Goal: Transaction & Acquisition: Purchase product/service

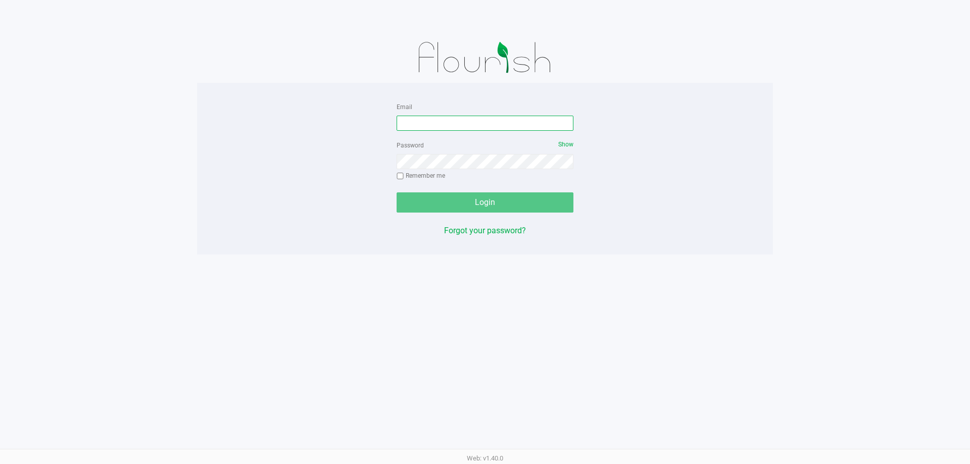
click at [451, 121] on input "Email" at bounding box center [485, 123] width 177 height 15
type input "[EMAIL_ADDRESS][DOMAIN_NAME]"
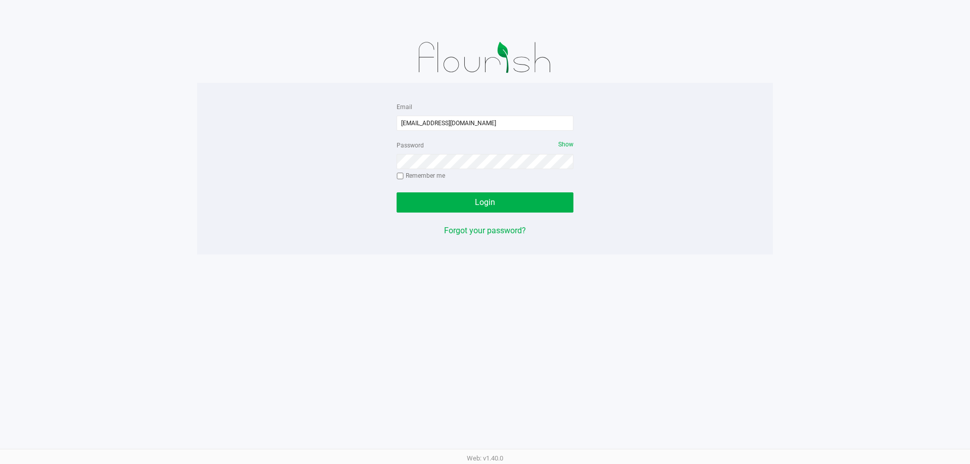
click at [453, 188] on form "Email [EMAIL_ADDRESS][DOMAIN_NAME] Password Show Remember me Login" at bounding box center [485, 157] width 177 height 112
click at [461, 197] on button "Login" at bounding box center [485, 202] width 177 height 20
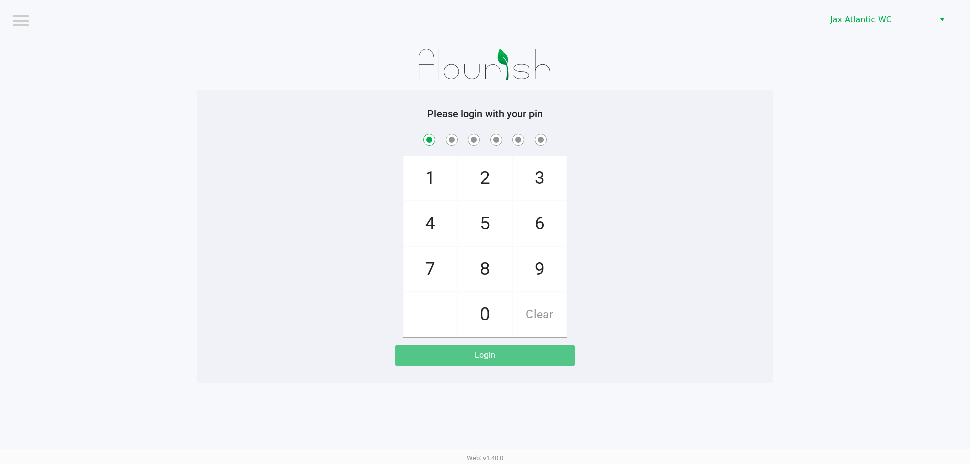
checkbox input "true"
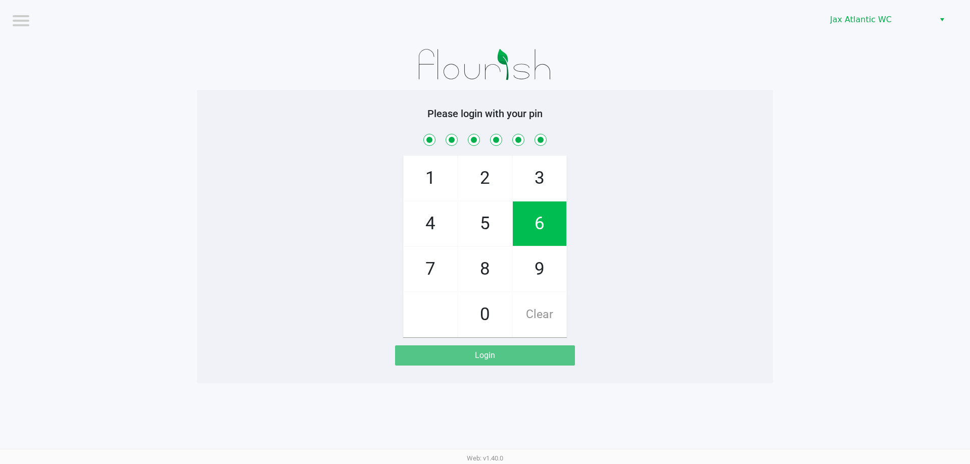
checkbox input "true"
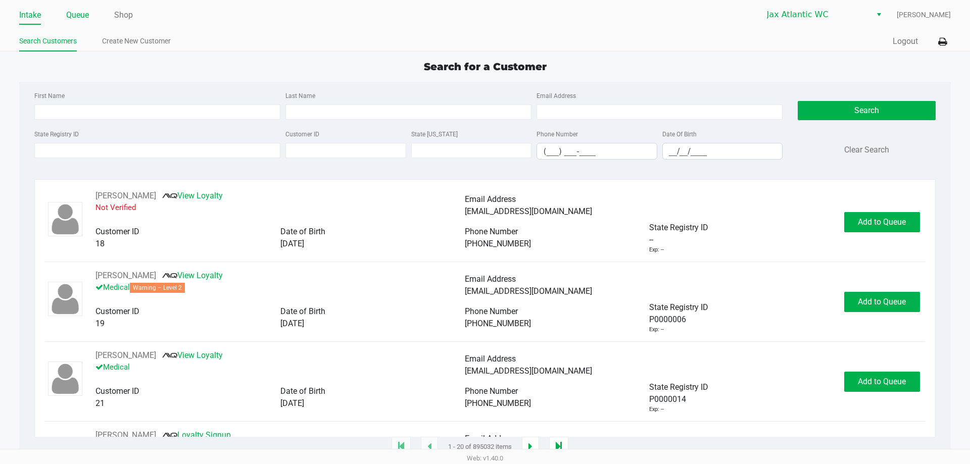
click at [87, 14] on link "Queue" at bounding box center [77, 15] width 23 height 14
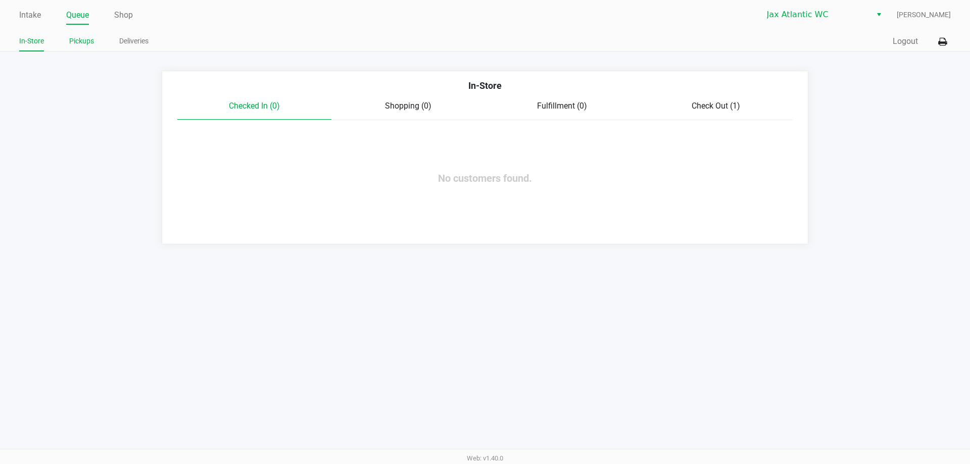
click at [73, 46] on link "Pickups" at bounding box center [81, 41] width 25 height 13
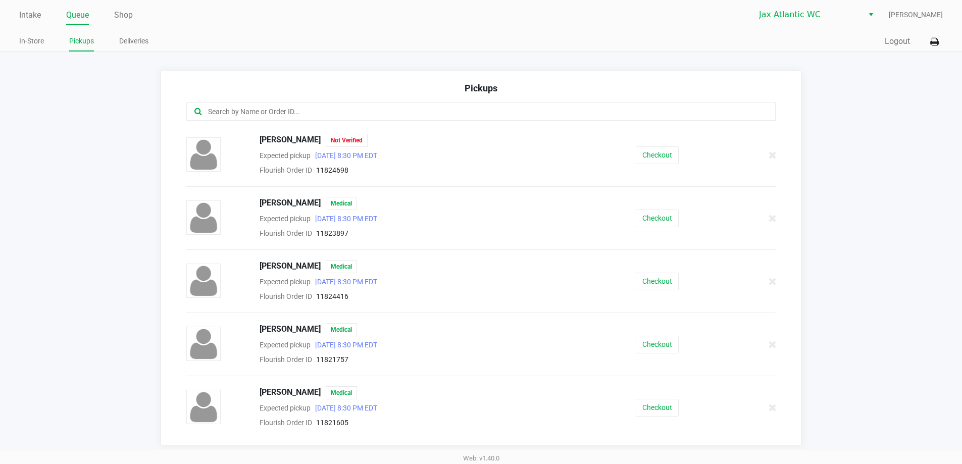
scroll to position [253, 0]
click at [655, 281] on button "Checkout" at bounding box center [657, 281] width 43 height 18
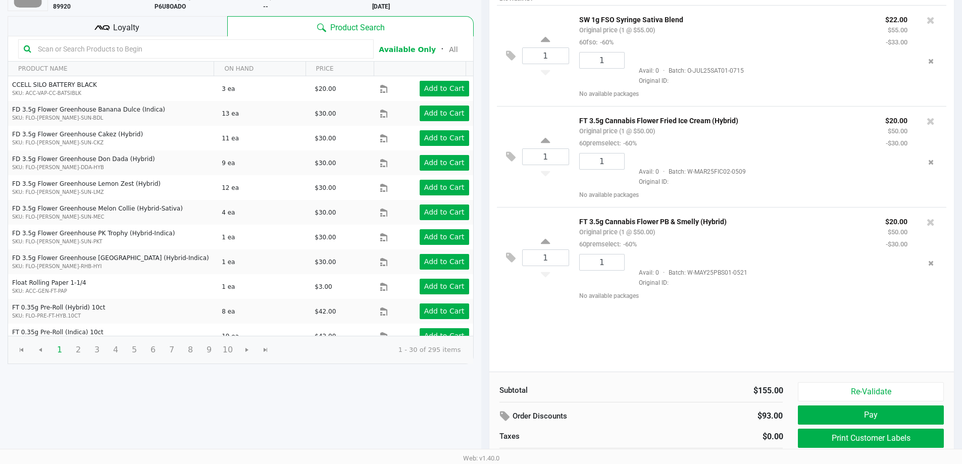
scroll to position [104, 0]
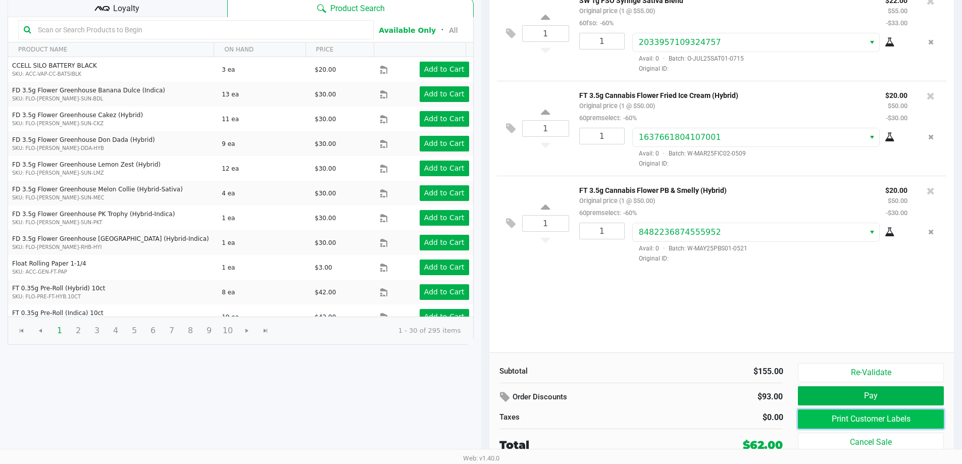
click at [863, 420] on button "Print Customer Labels" at bounding box center [870, 419] width 145 height 19
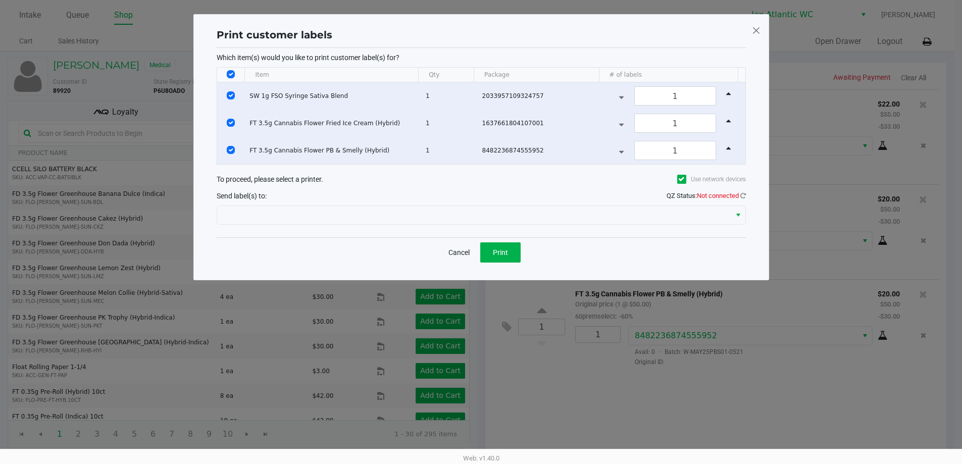
scroll to position [0, 0]
click at [504, 244] on button "Print" at bounding box center [504, 252] width 40 height 20
click at [743, 200] on div "QZ Status: Not connected" at bounding box center [709, 196] width 79 height 10
click at [744, 194] on icon at bounding box center [747, 195] width 6 height 7
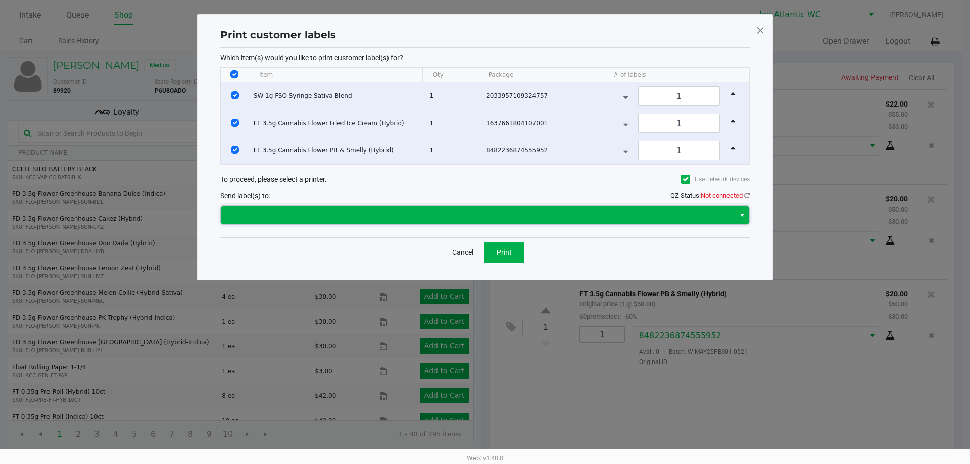
click at [674, 214] on span at bounding box center [478, 215] width 502 height 12
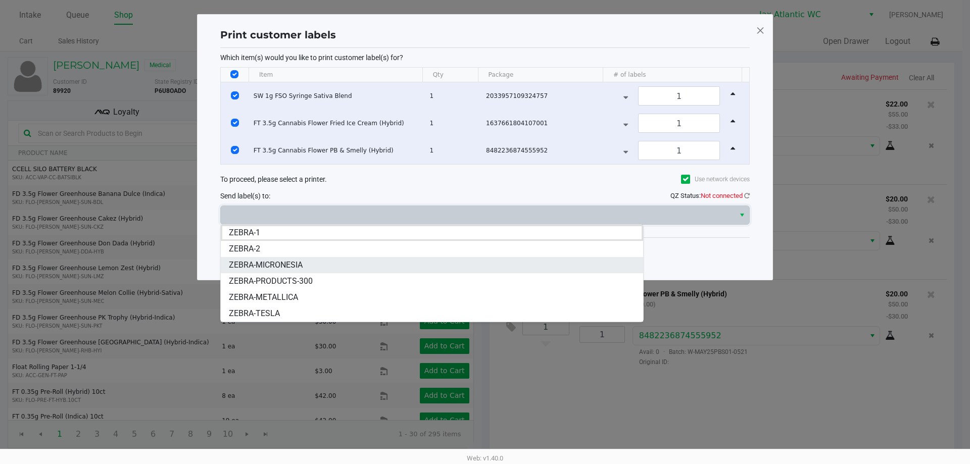
click at [284, 265] on span "ZEBRA-MICRONESIA" at bounding box center [266, 265] width 74 height 12
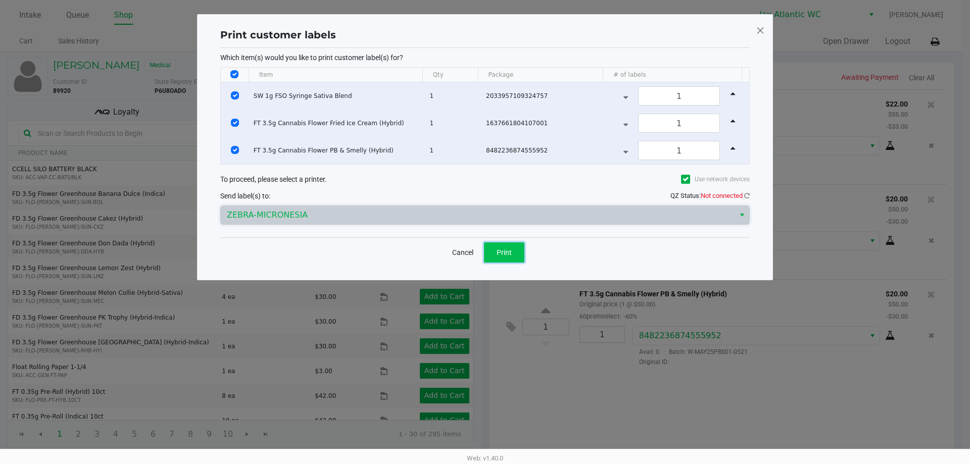
click at [493, 253] on button "Print" at bounding box center [504, 252] width 40 height 20
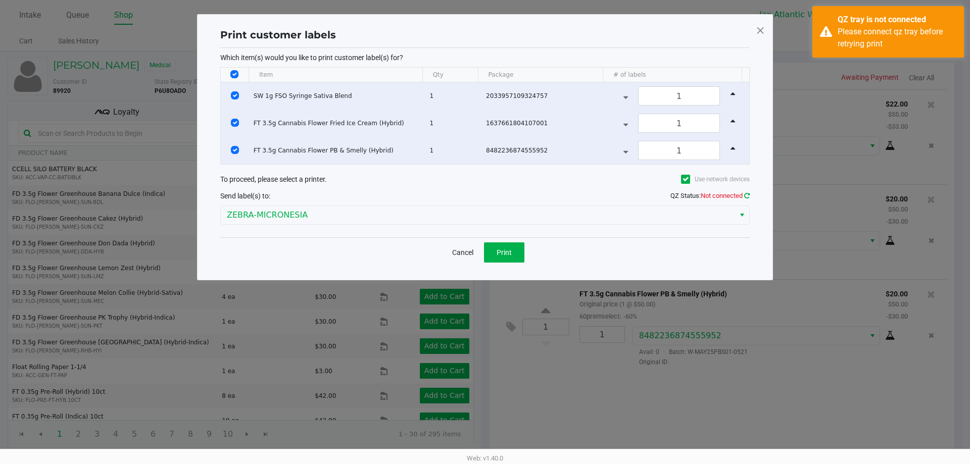
click at [746, 197] on icon at bounding box center [747, 195] width 6 height 7
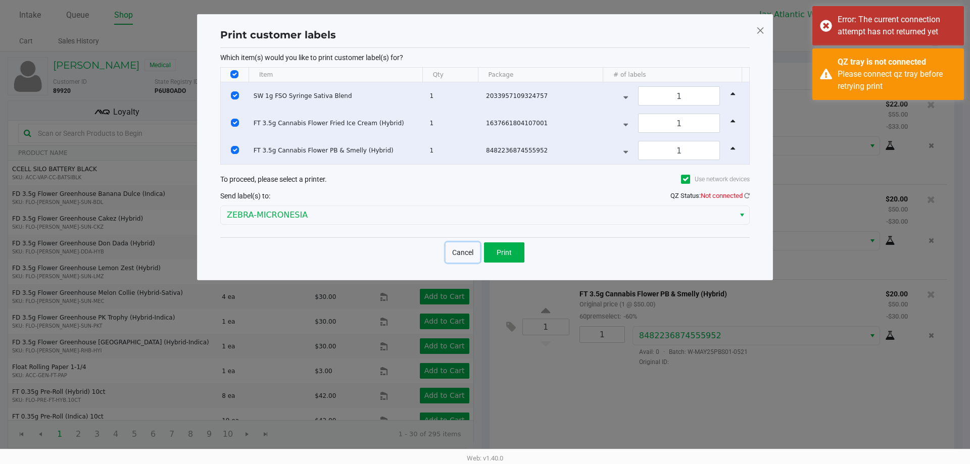
click at [459, 254] on button "Cancel" at bounding box center [463, 252] width 34 height 20
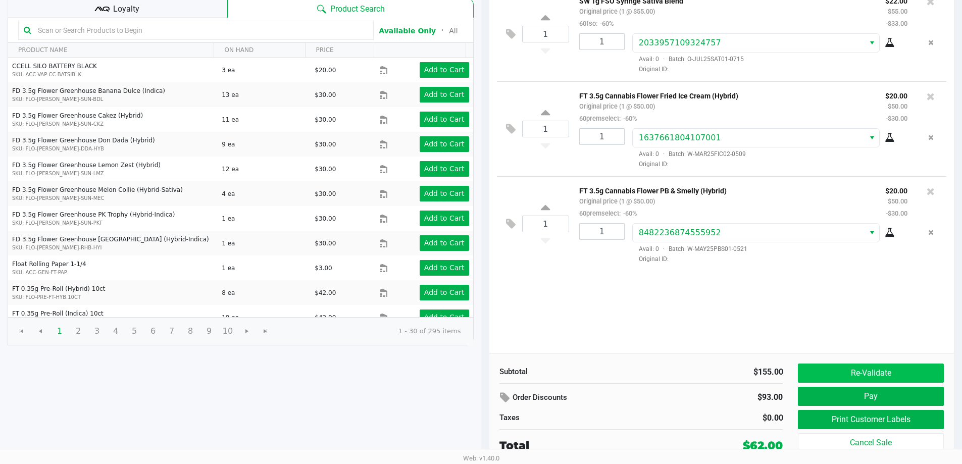
scroll to position [104, 0]
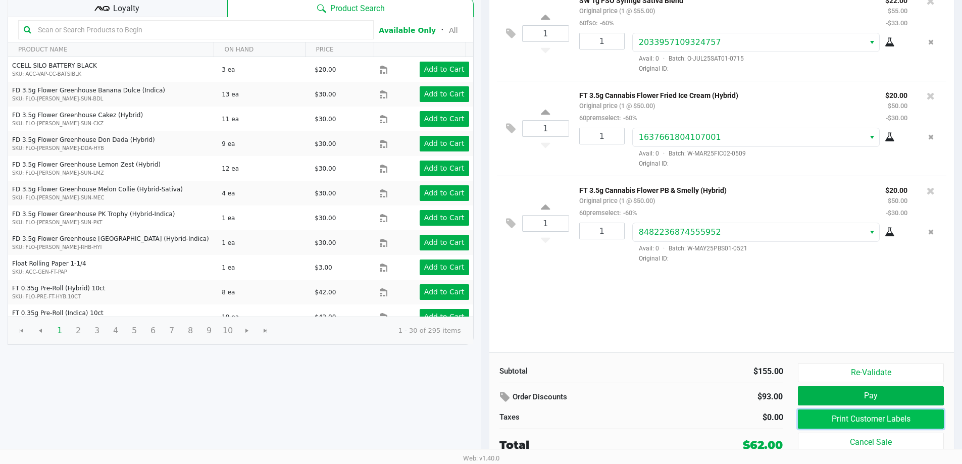
click at [836, 419] on button "Print Customer Labels" at bounding box center [870, 419] width 145 height 19
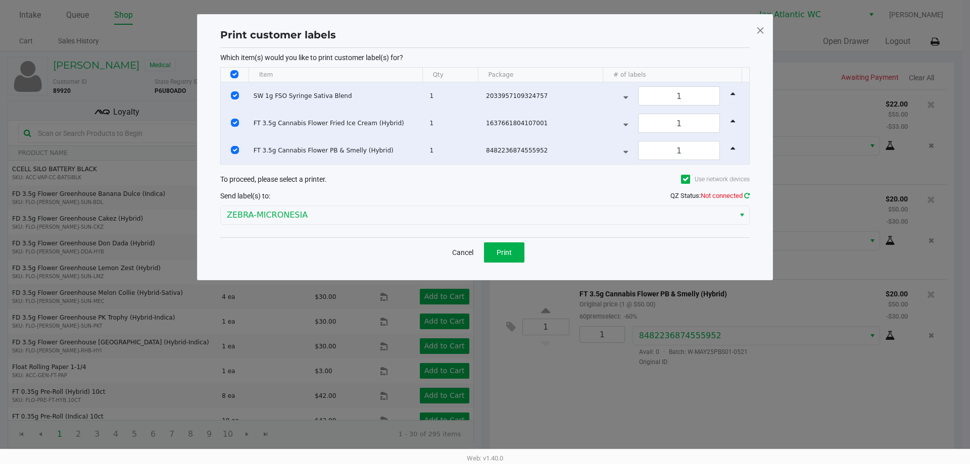
click at [748, 198] on icon at bounding box center [747, 195] width 6 height 7
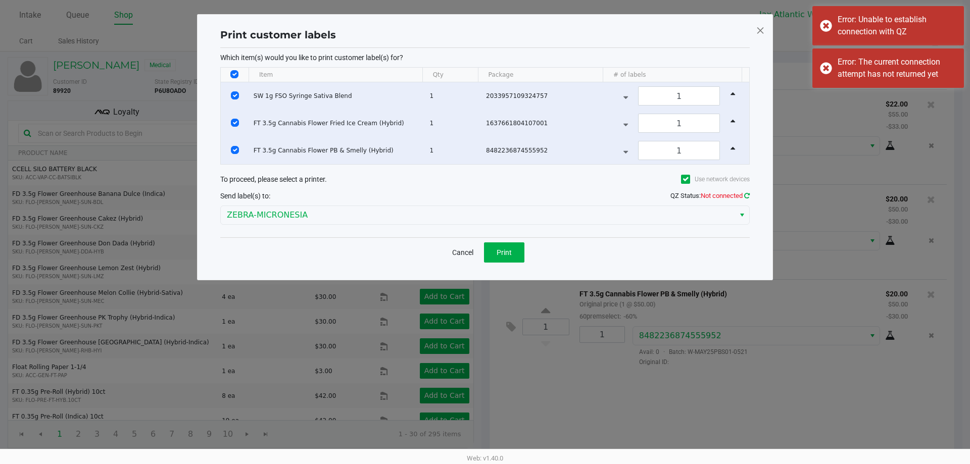
click at [746, 197] on icon at bounding box center [746, 196] width 7 height 8
click at [745, 197] on icon at bounding box center [747, 195] width 6 height 7
click at [745, 197] on icon at bounding box center [747, 195] width 8 height 7
click at [743, 196] on span "QZ Status: Connected" at bounding box center [715, 196] width 68 height 8
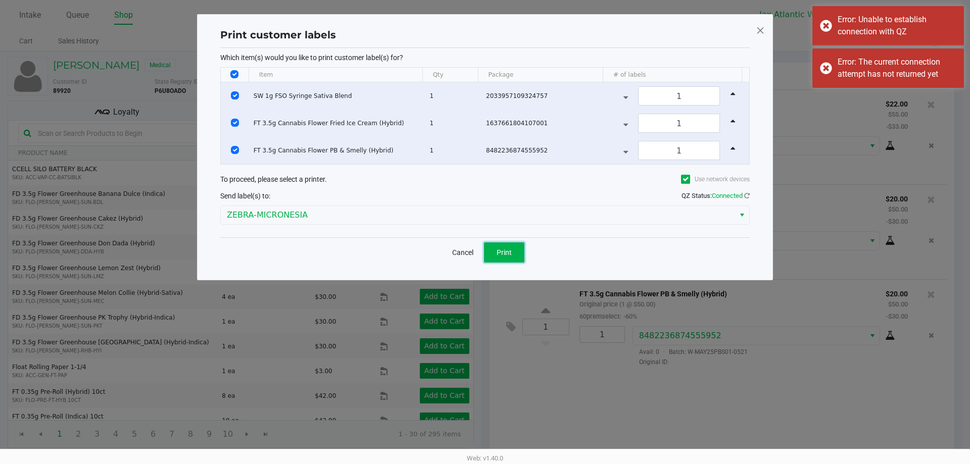
click at [506, 247] on button "Print" at bounding box center [504, 252] width 40 height 20
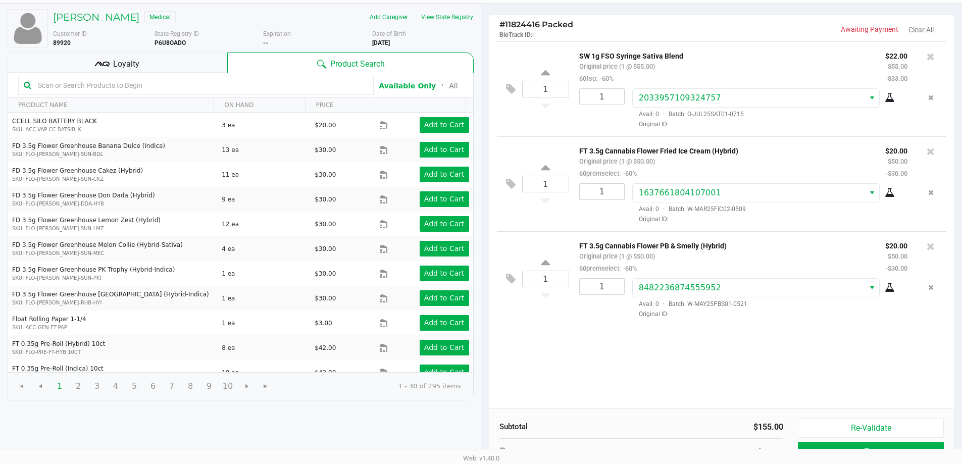
scroll to position [104, 0]
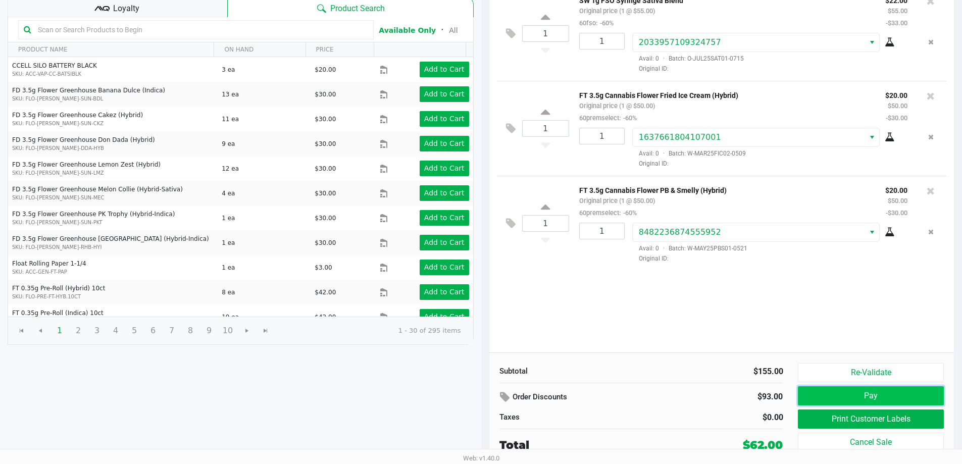
click at [844, 394] on button "Pay" at bounding box center [870, 395] width 145 height 19
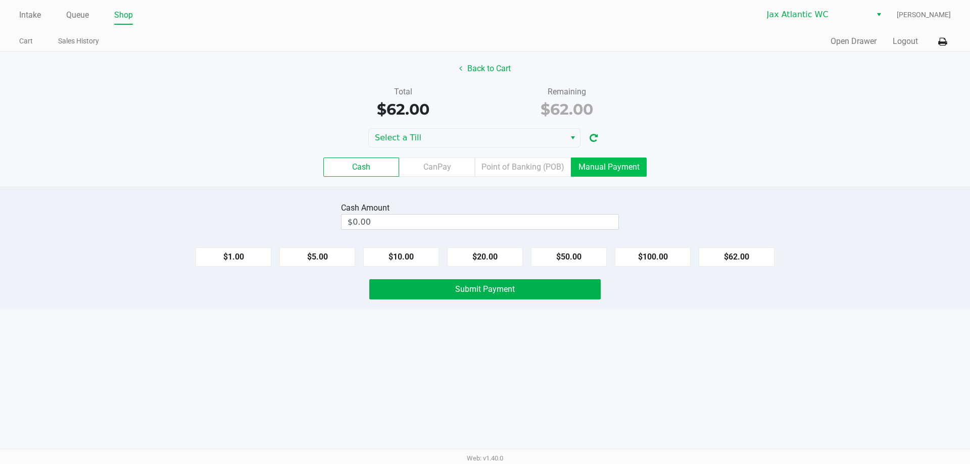
click at [619, 172] on label "Manual Payment" at bounding box center [609, 167] width 76 height 19
click at [0, 0] on 8 "Manual Payment" at bounding box center [0, 0] width 0 height 0
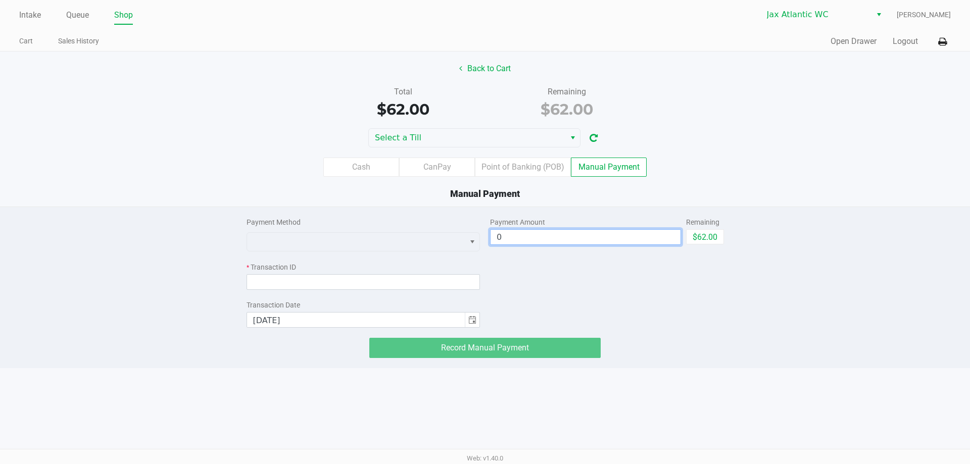
click at [520, 236] on input "0" at bounding box center [586, 237] width 190 height 15
click at [695, 234] on button "$62.00" at bounding box center [705, 236] width 38 height 15
type input "$62.00"
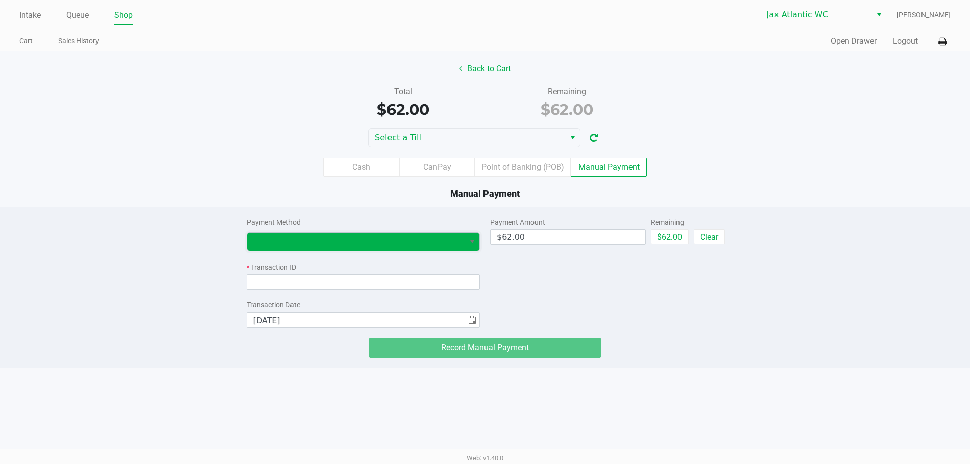
click at [330, 239] on span at bounding box center [356, 242] width 206 height 12
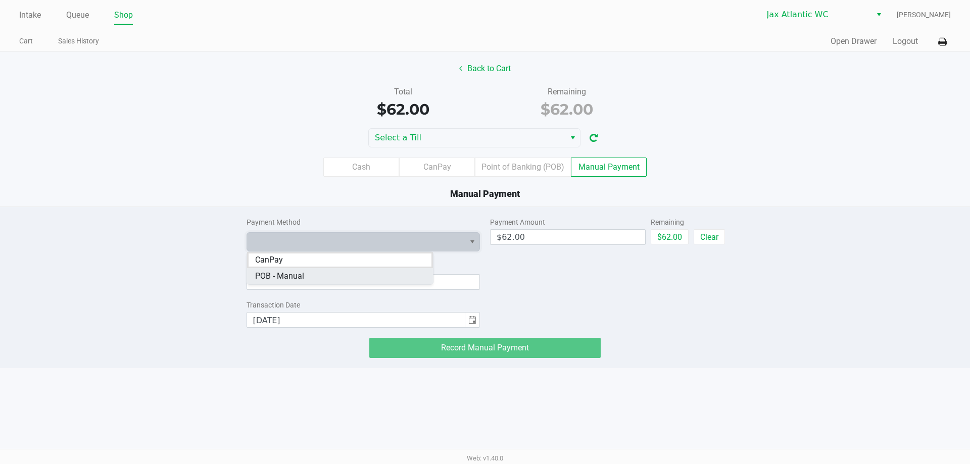
click at [295, 276] on span "POB - Manual" at bounding box center [279, 276] width 49 height 12
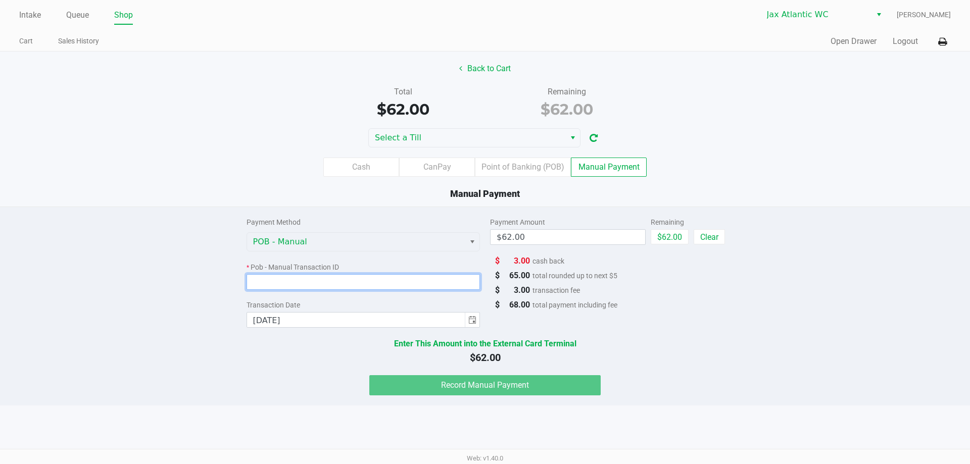
click at [295, 276] on input at bounding box center [364, 282] width 234 height 16
click at [871, 308] on div "Payment Method POB - Manual * Pob - Manual Transaction ID Transaction Date [DAT…" at bounding box center [484, 301] width 985 height 188
click at [365, 277] on input at bounding box center [364, 282] width 234 height 16
paste input "U8A0AXESA8E8"
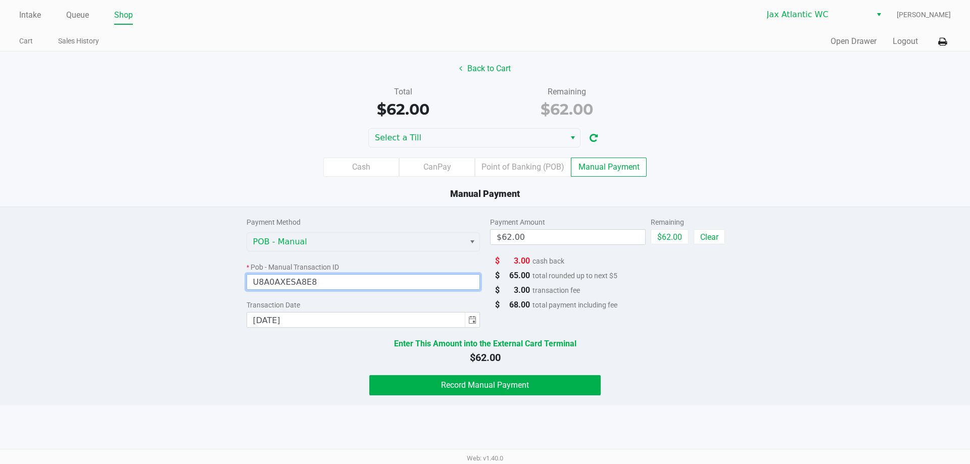
click at [254, 281] on input "U8A0AXESA8E8" at bounding box center [364, 282] width 234 height 16
type input "U8A0AXESA8E8"
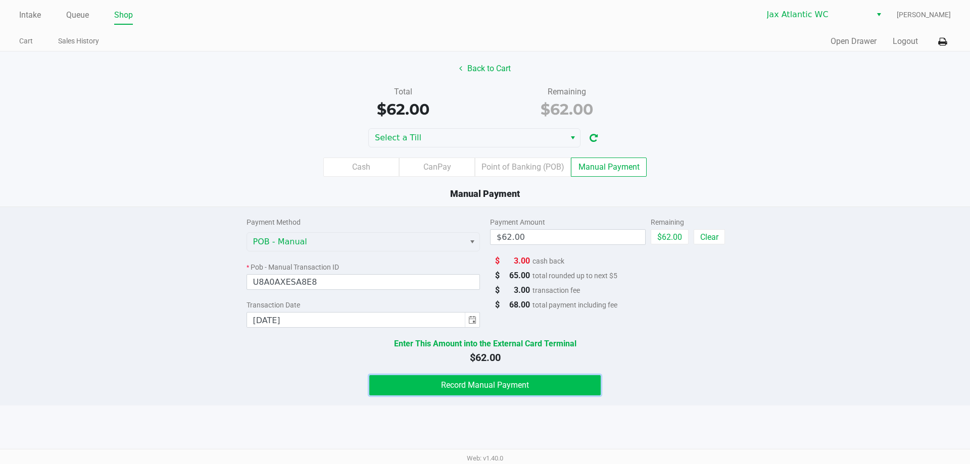
click at [419, 387] on button "Record Manual Payment" at bounding box center [484, 385] width 231 height 20
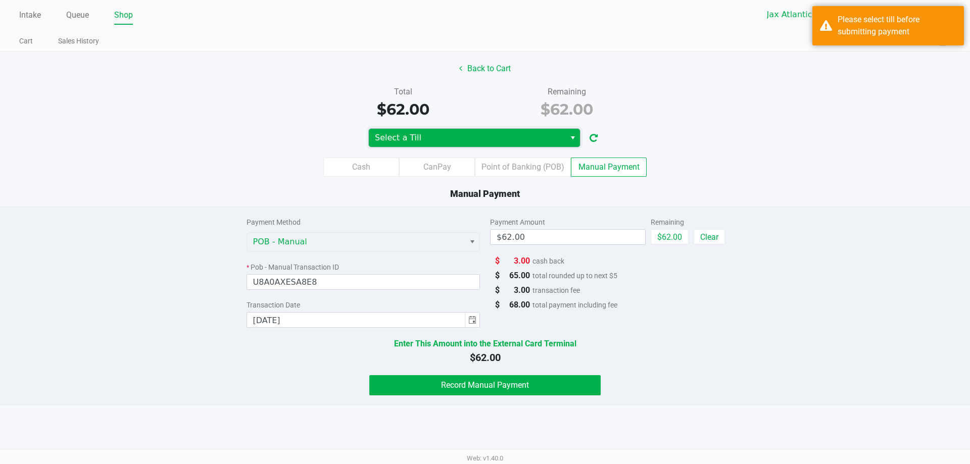
click at [472, 141] on span "Select a Till" at bounding box center [467, 138] width 184 height 12
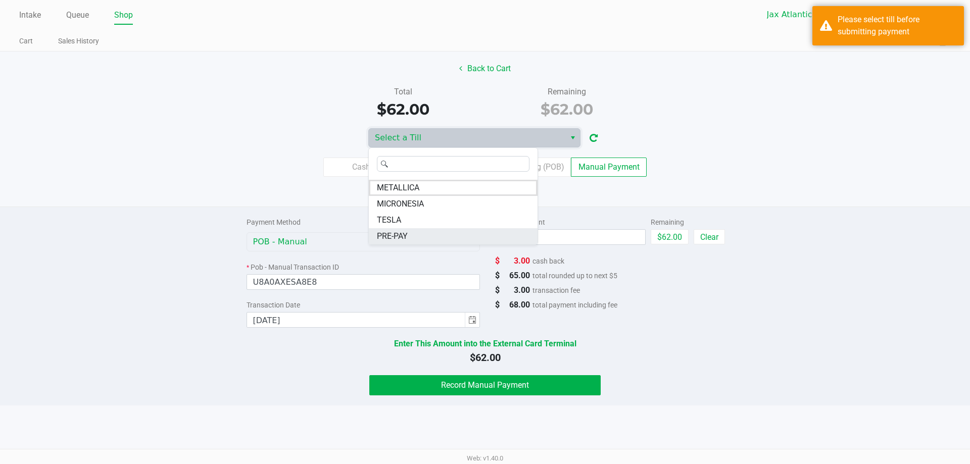
click at [388, 240] on span "PRE-PAY" at bounding box center [392, 236] width 31 height 12
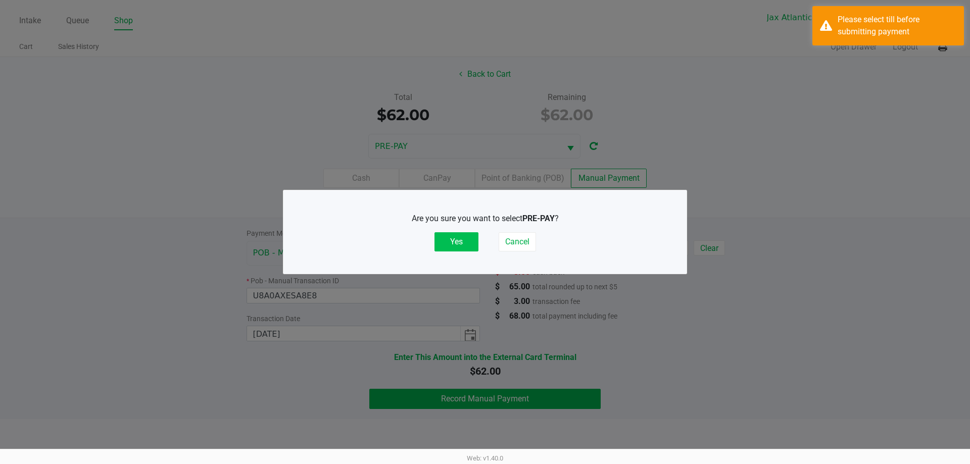
click at [477, 240] on div "Are you sure you want to select PRE-PAY ? Yes Cancel" at bounding box center [485, 232] width 363 height 39
click at [475, 240] on button "Yes" at bounding box center [456, 241] width 44 height 19
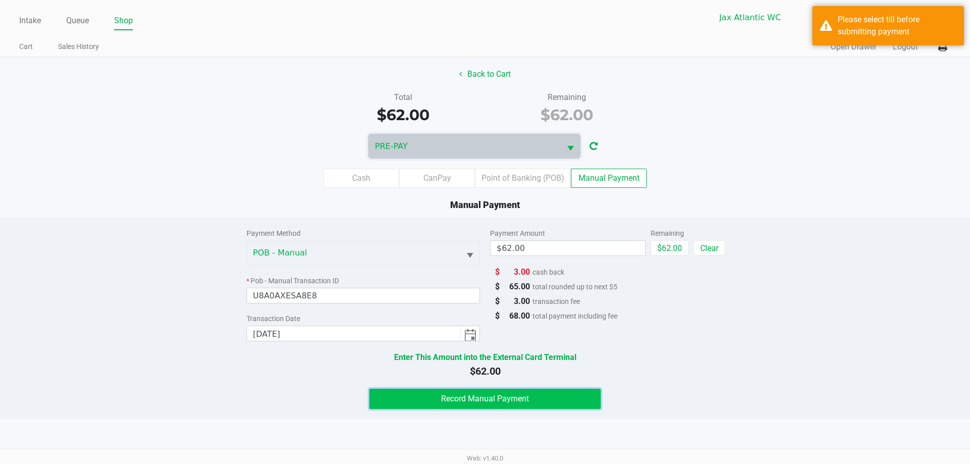
click at [457, 401] on span "Record Manual Payment" at bounding box center [485, 399] width 88 height 10
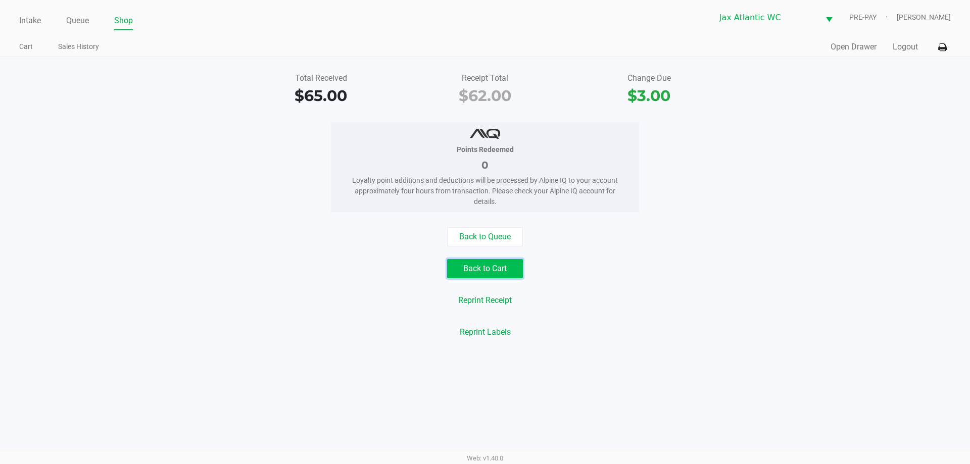
click at [490, 266] on button "Back to Cart" at bounding box center [485, 268] width 76 height 19
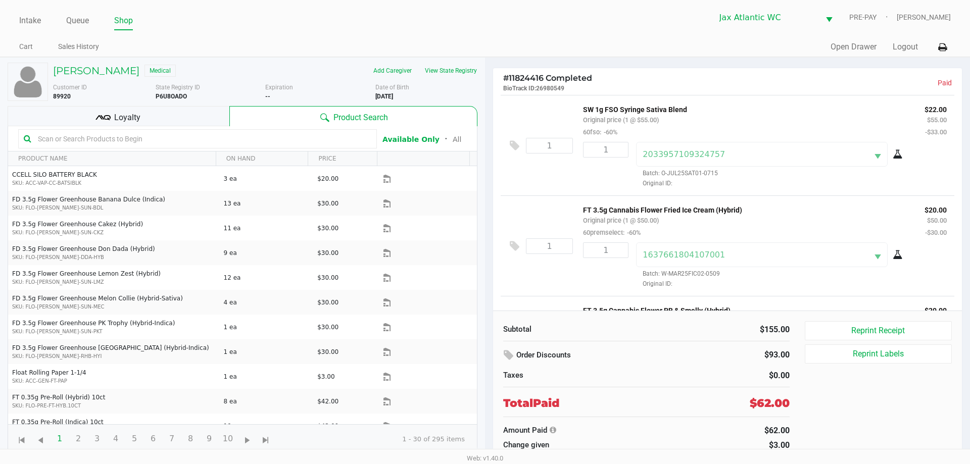
scroll to position [87, 0]
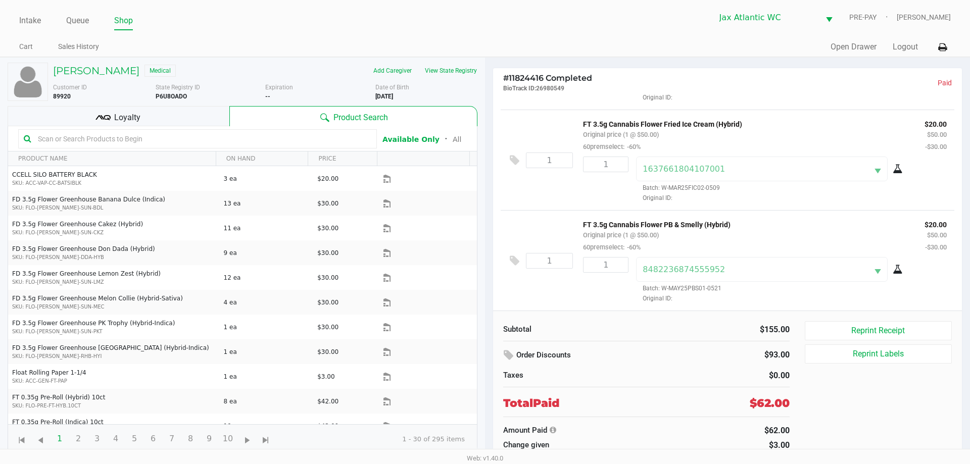
click at [896, 412] on div "Reprint Receipt Reprint Labels" at bounding box center [882, 386] width 155 height 130
click at [877, 328] on button "Reprint Receipt" at bounding box center [878, 330] width 147 height 19
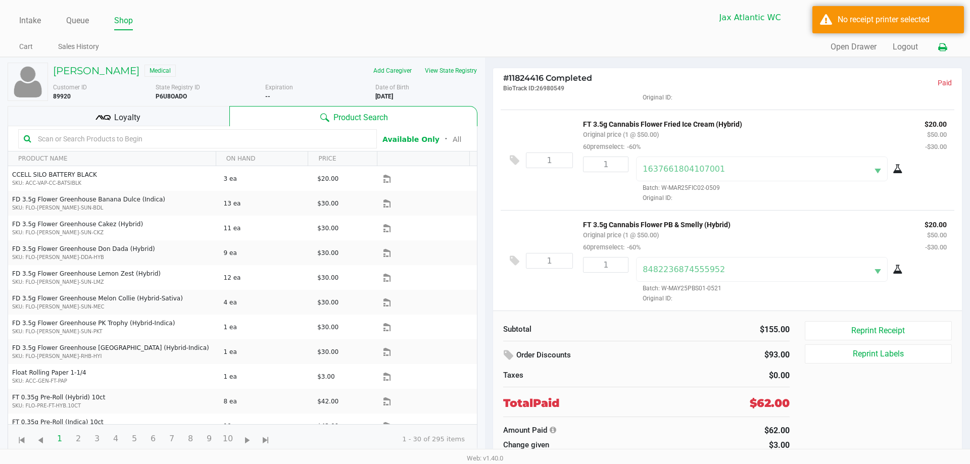
click at [936, 47] on button at bounding box center [942, 47] width 17 height 19
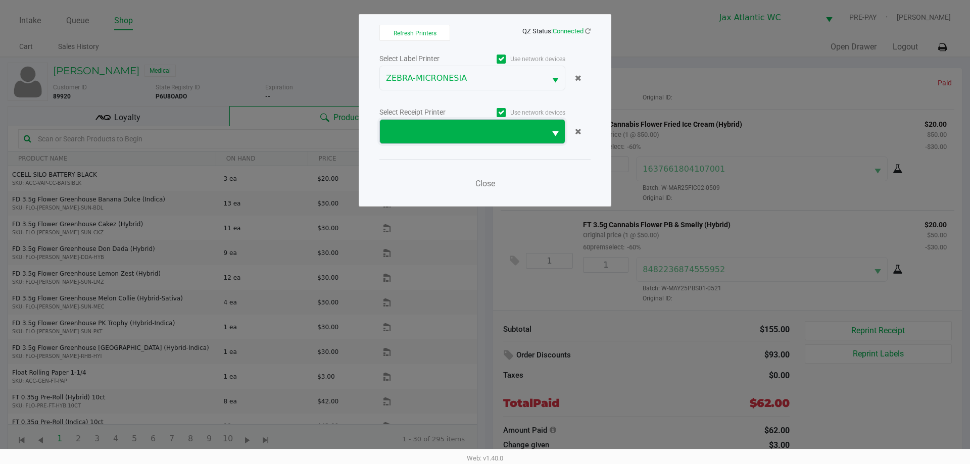
click at [437, 134] on span at bounding box center [463, 132] width 154 height 12
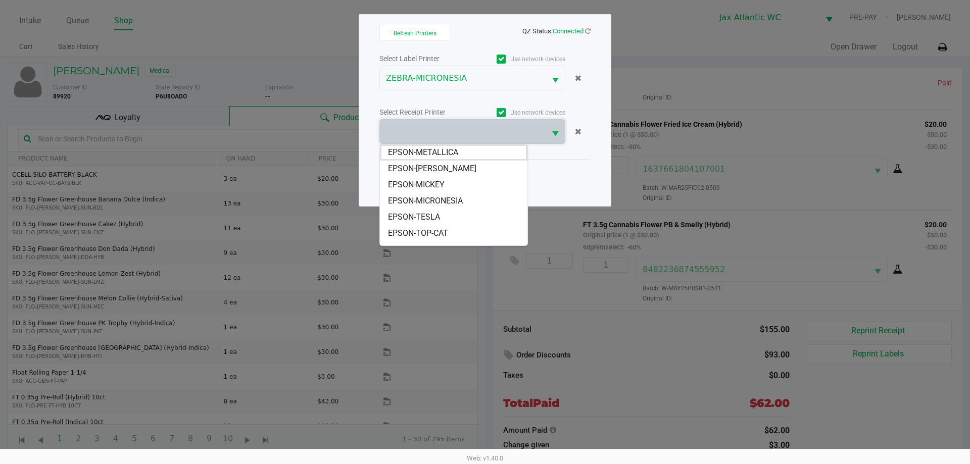
click at [435, 183] on span "EPSON-MICKEY" at bounding box center [416, 185] width 57 height 12
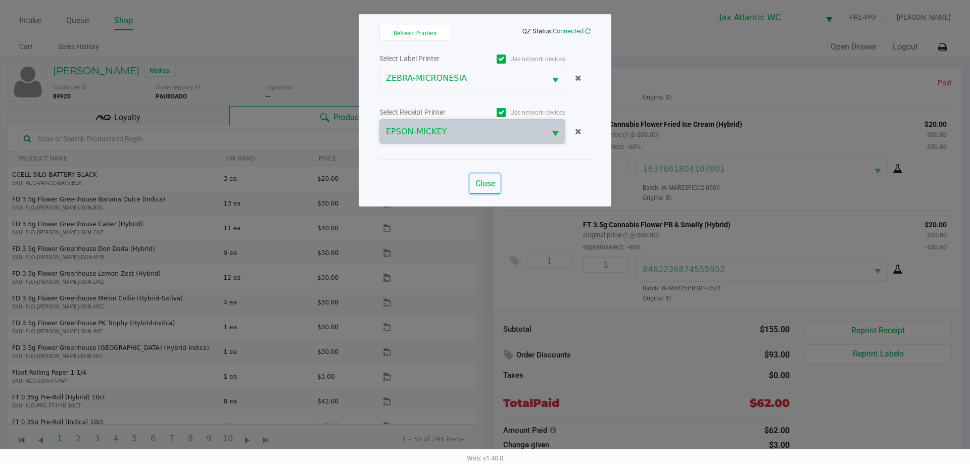
click at [488, 183] on span "Close" at bounding box center [485, 184] width 20 height 10
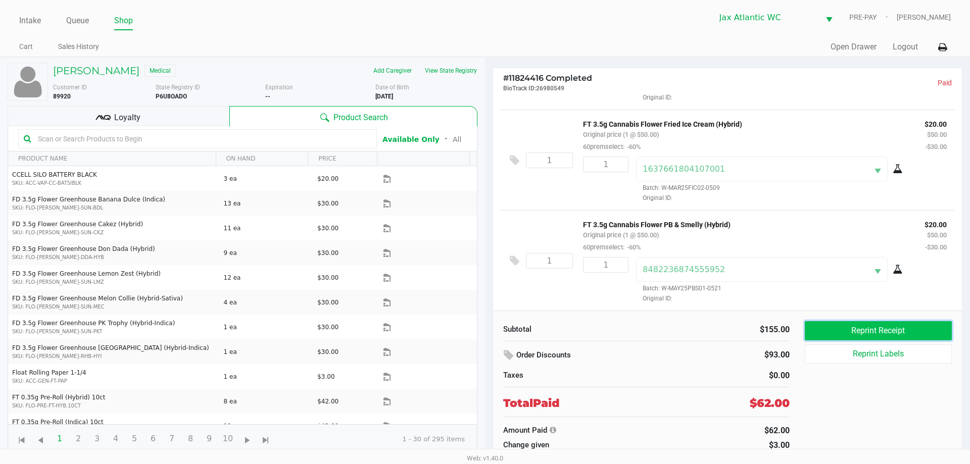
click at [867, 329] on button "Reprint Receipt" at bounding box center [878, 330] width 147 height 19
click at [34, 19] on link "Intake" at bounding box center [30, 21] width 22 height 14
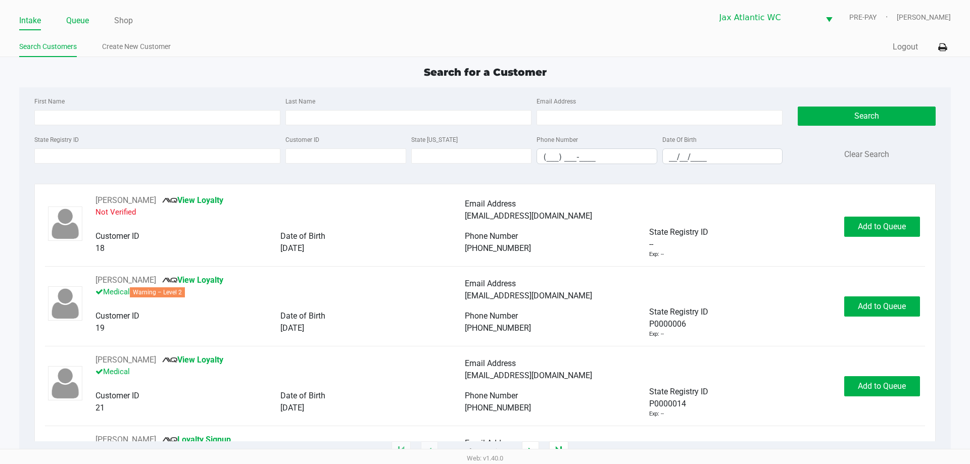
click at [76, 22] on link "Queue" at bounding box center [77, 21] width 23 height 14
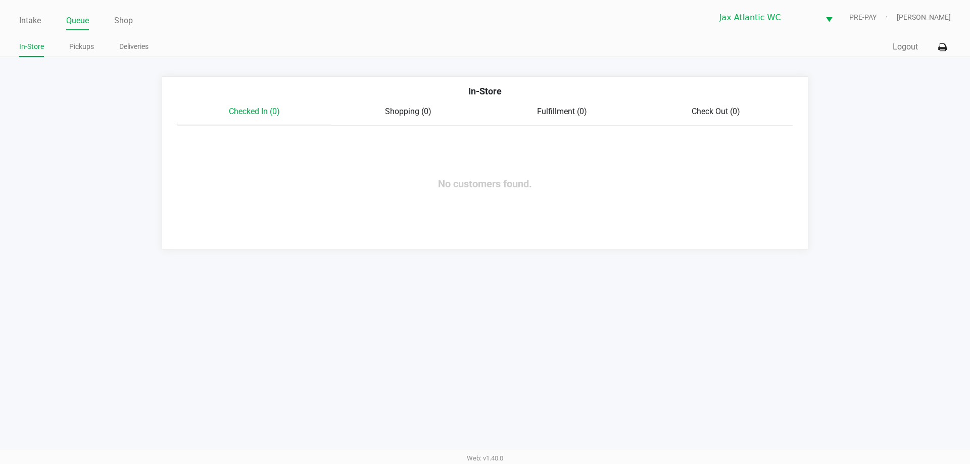
click at [95, 52] on ul "In-Store Pickups Deliveries" at bounding box center [252, 47] width 466 height 17
click at [130, 21] on link "Shop" at bounding box center [123, 21] width 19 height 14
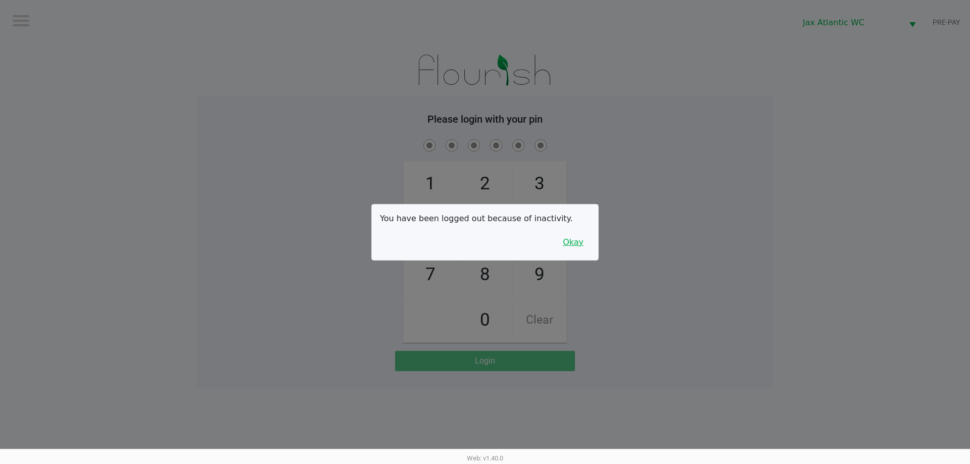
click at [578, 248] on button "Okay" at bounding box center [573, 242] width 34 height 19
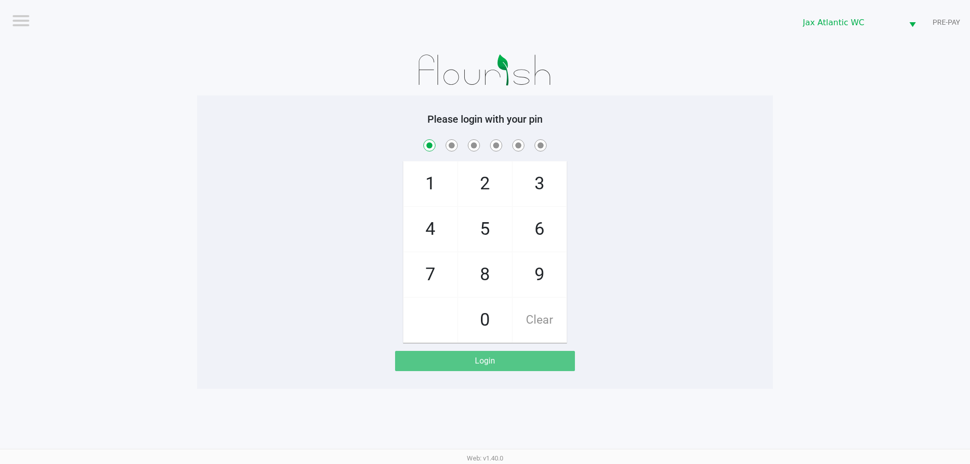
checkbox input "true"
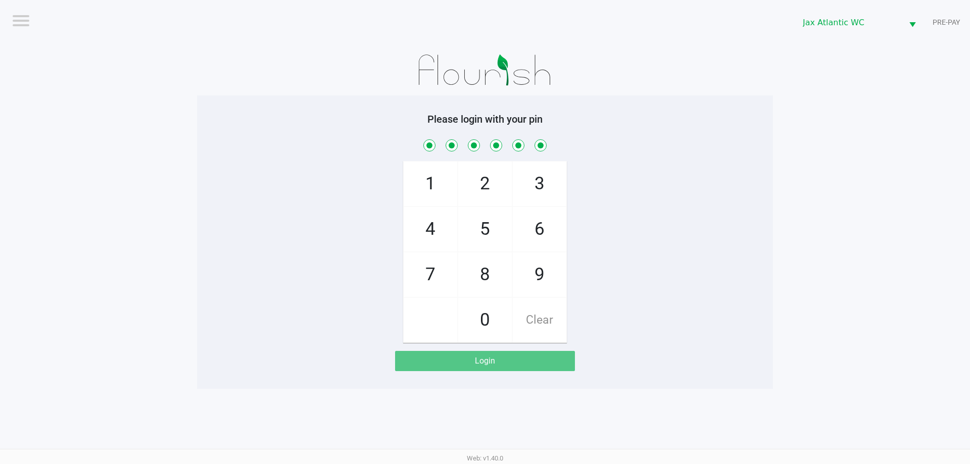
checkbox input "true"
